Goal: Task Accomplishment & Management: Manage account settings

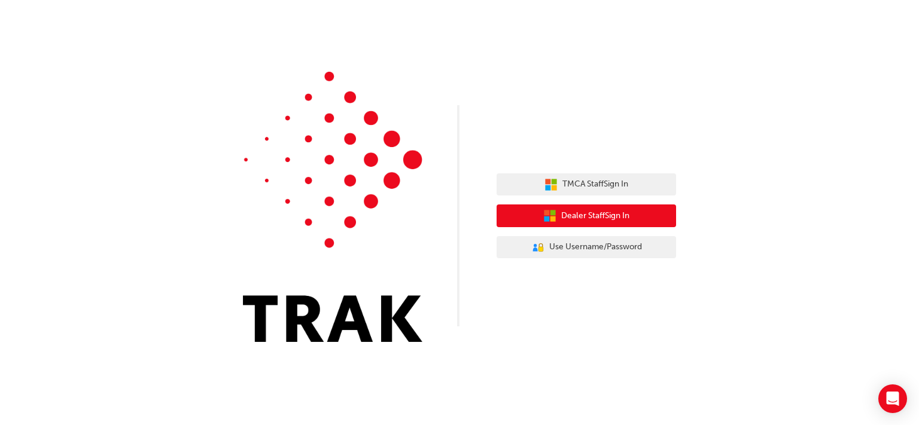
click at [591, 217] on span "Dealer Staff Sign In" at bounding box center [595, 216] width 68 height 14
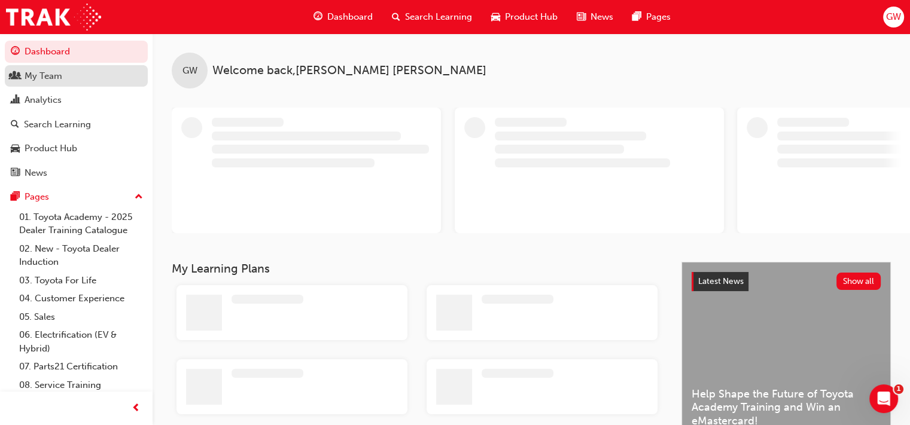
click at [56, 69] on div "My Team" at bounding box center [44, 76] width 38 height 14
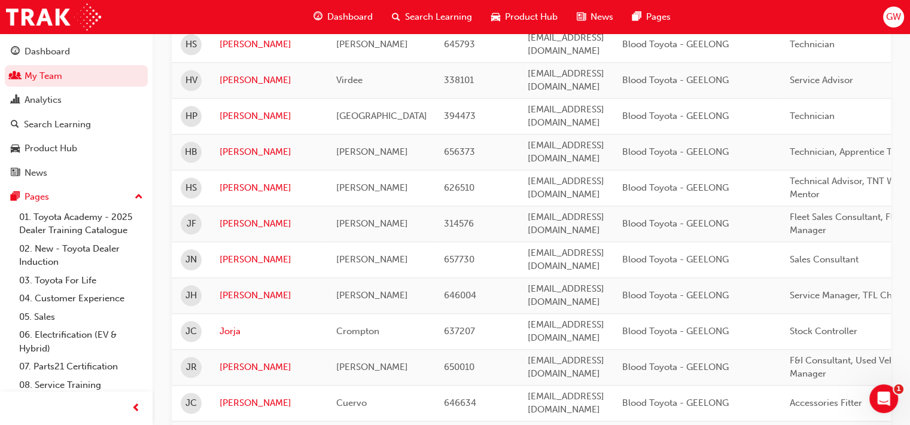
scroll to position [1521, 0]
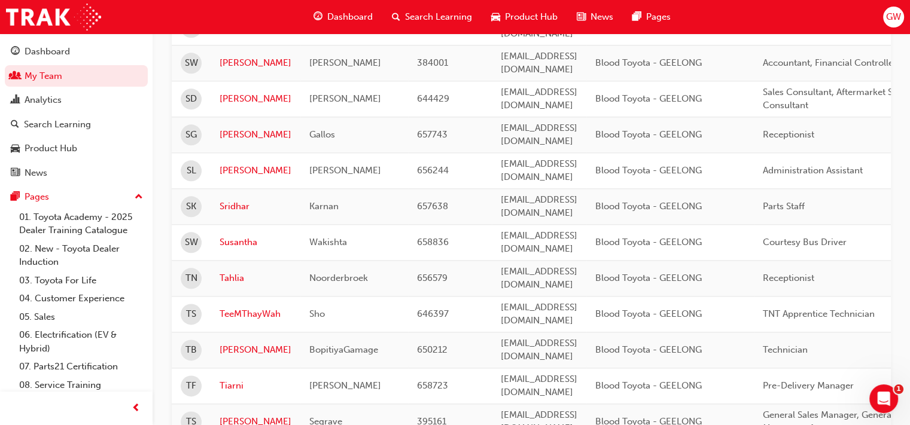
scroll to position [1228, 0]
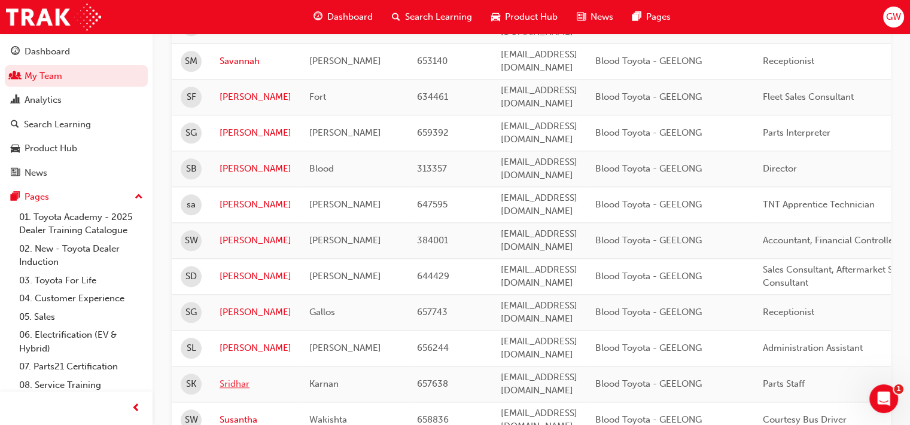
click at [230, 378] on link "Sridhar" at bounding box center [256, 385] width 72 height 14
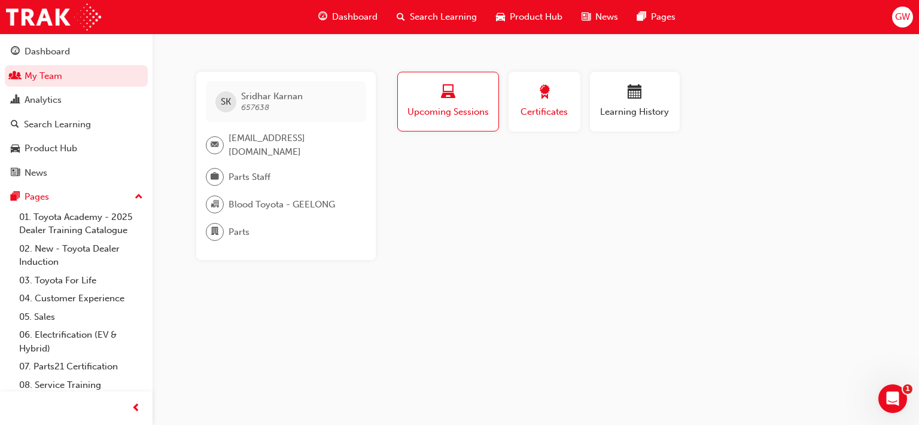
click at [547, 108] on span "Certificates" at bounding box center [545, 112] width 54 height 14
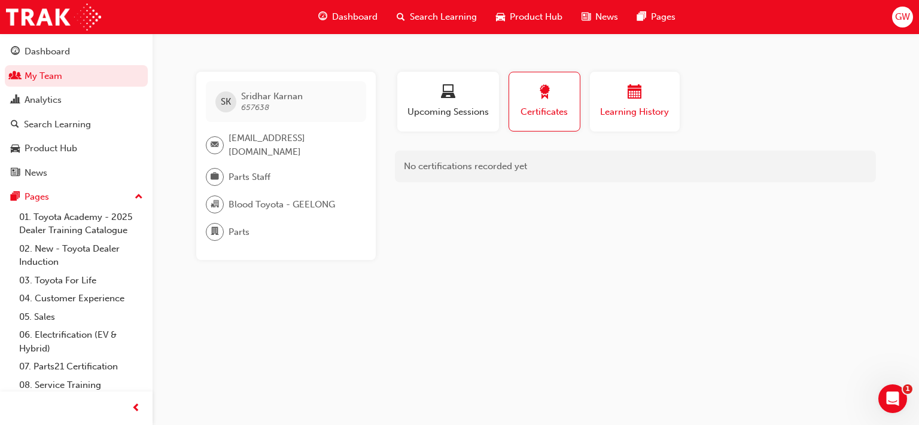
click at [634, 102] on div "button" at bounding box center [635, 94] width 72 height 19
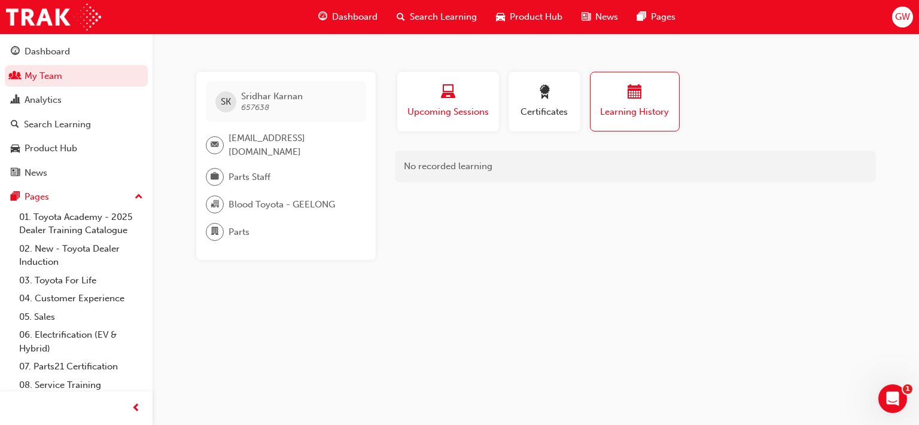
click at [455, 101] on div "button" at bounding box center [448, 94] width 84 height 19
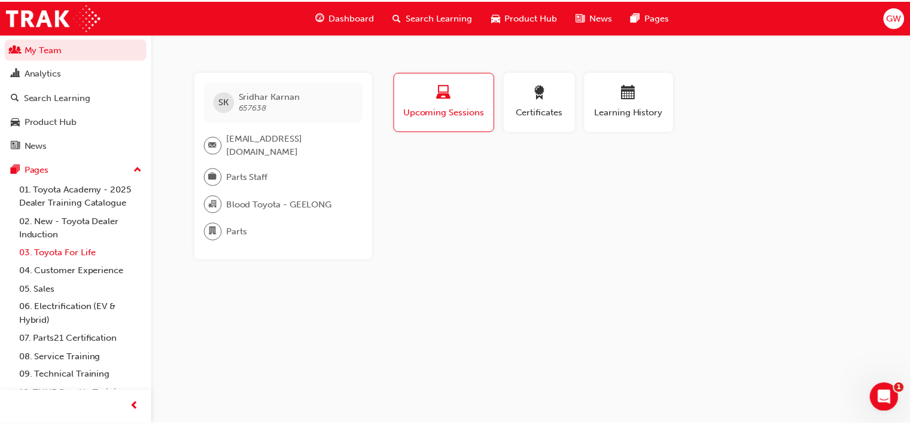
scroll to position [59, 0]
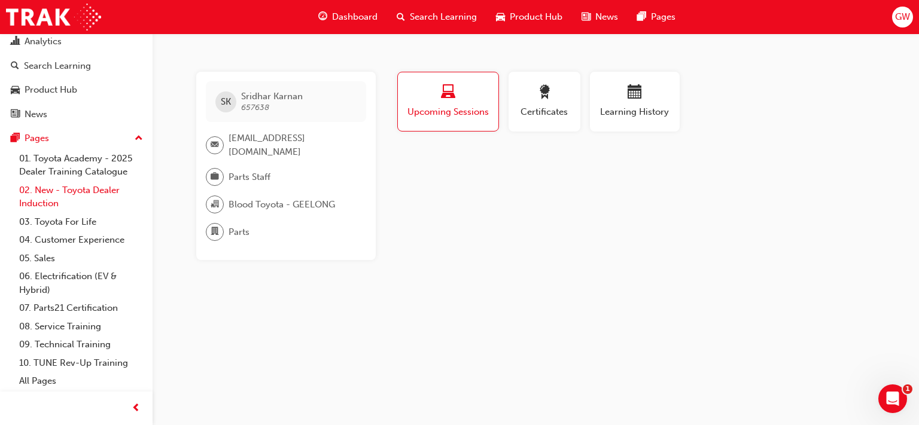
click at [53, 198] on link "02. New - Toyota Dealer Induction" at bounding box center [80, 197] width 133 height 32
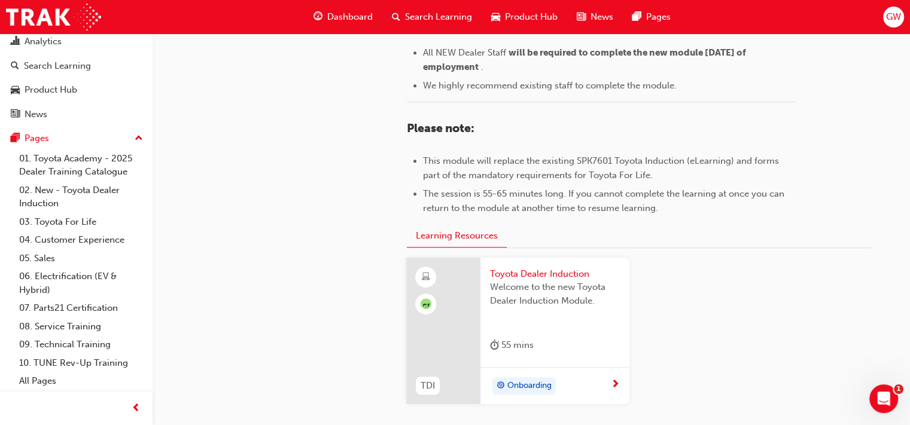
scroll to position [598, 0]
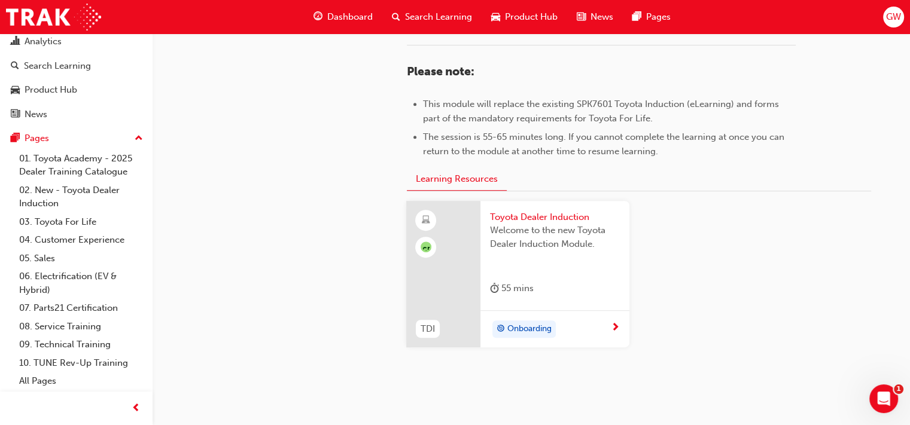
click at [617, 323] on span "next-icon" at bounding box center [615, 328] width 9 height 11
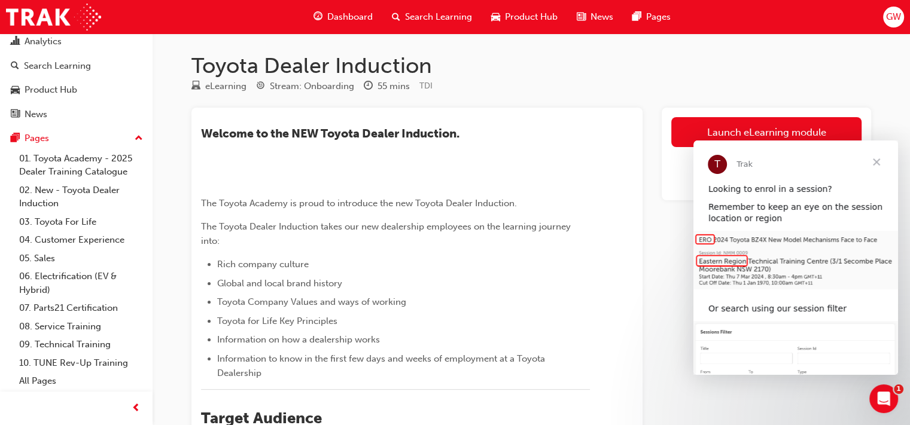
click at [877, 159] on span "Close" at bounding box center [876, 162] width 43 height 43
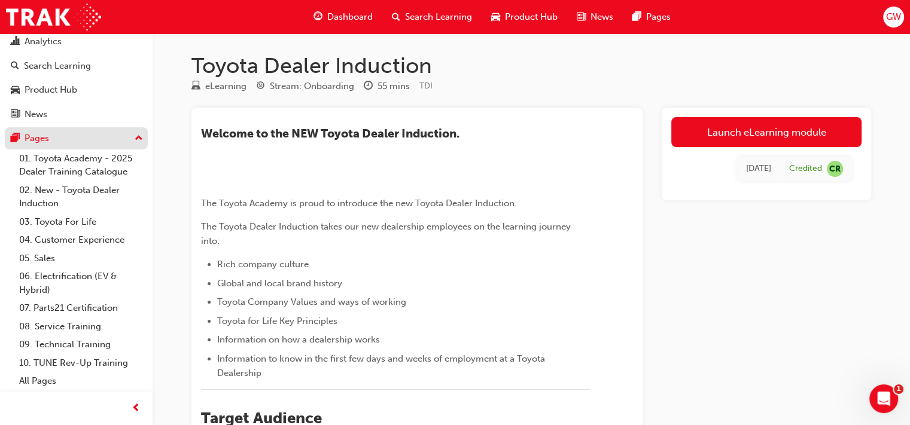
click at [41, 139] on div "Pages" at bounding box center [37, 139] width 25 height 14
